Goal: Information Seeking & Learning: Check status

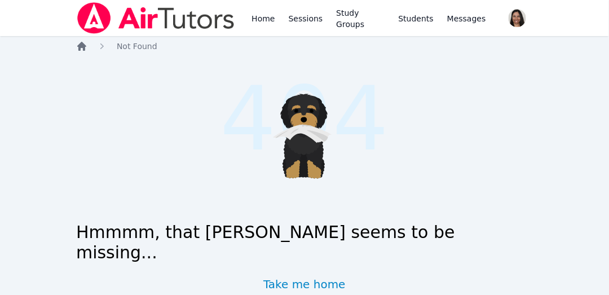
click at [79, 46] on icon "Breadcrumb" at bounding box center [81, 46] width 9 height 9
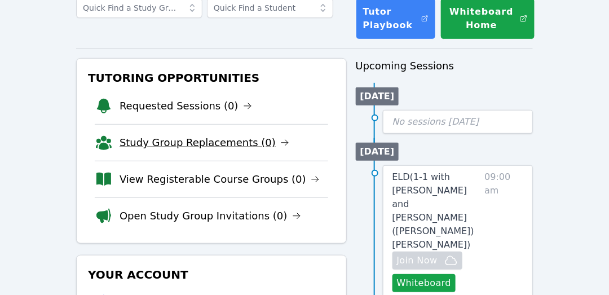
scroll to position [82, 0]
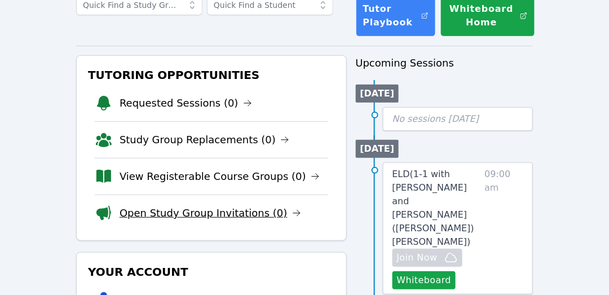
click at [205, 210] on link "Open Study Group Invitations (0)" at bounding box center [211, 213] width 182 height 16
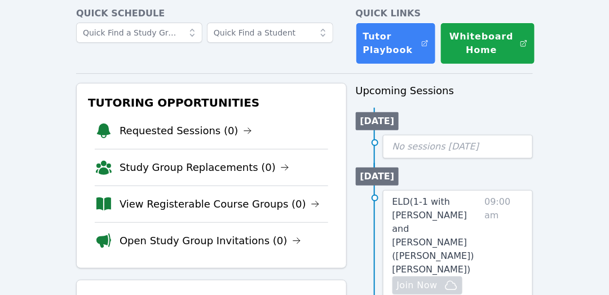
scroll to position [54, 0]
click at [218, 235] on link "Open Study Group Invitations (0)" at bounding box center [211, 241] width 182 height 16
